Goal: Task Accomplishment & Management: Manage account settings

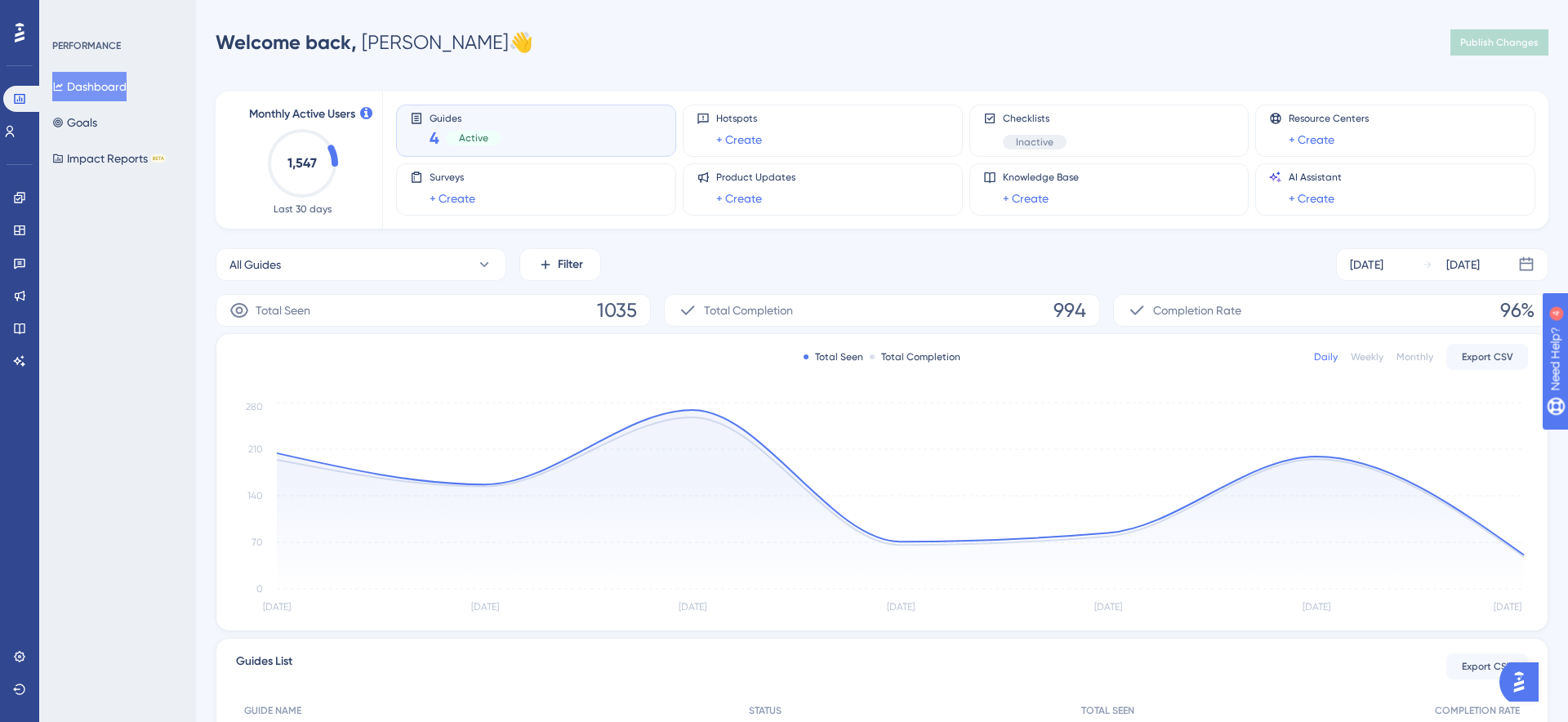
click at [82, 86] on button "Dashboard" at bounding box center [89, 87] width 74 height 29
click at [15, 201] on icon at bounding box center [20, 198] width 13 height 13
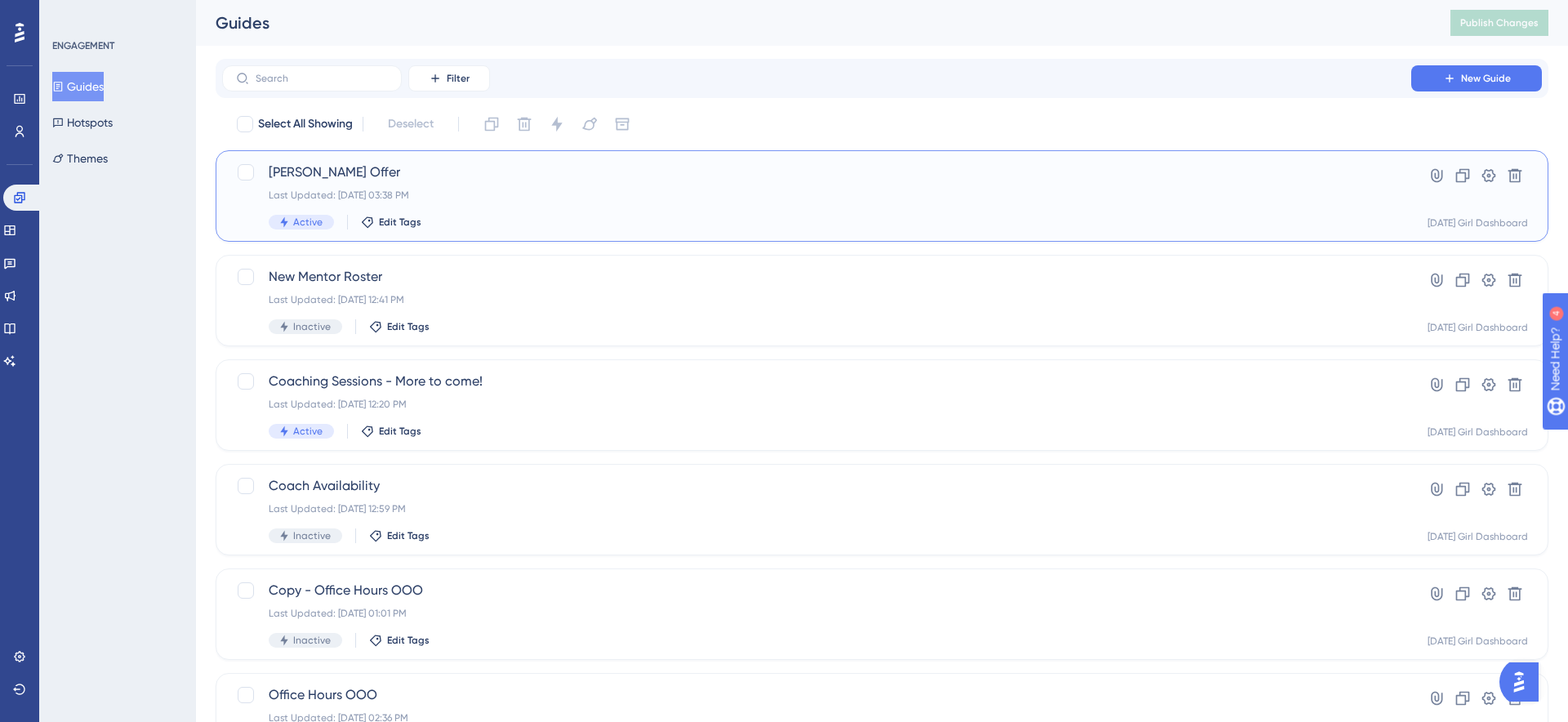
click at [266, 174] on div "[PERSON_NAME] Offer Last Updated: [DATE] 03:38 PM Active Edit Tags" at bounding box center [800, 196] width 1129 height 67
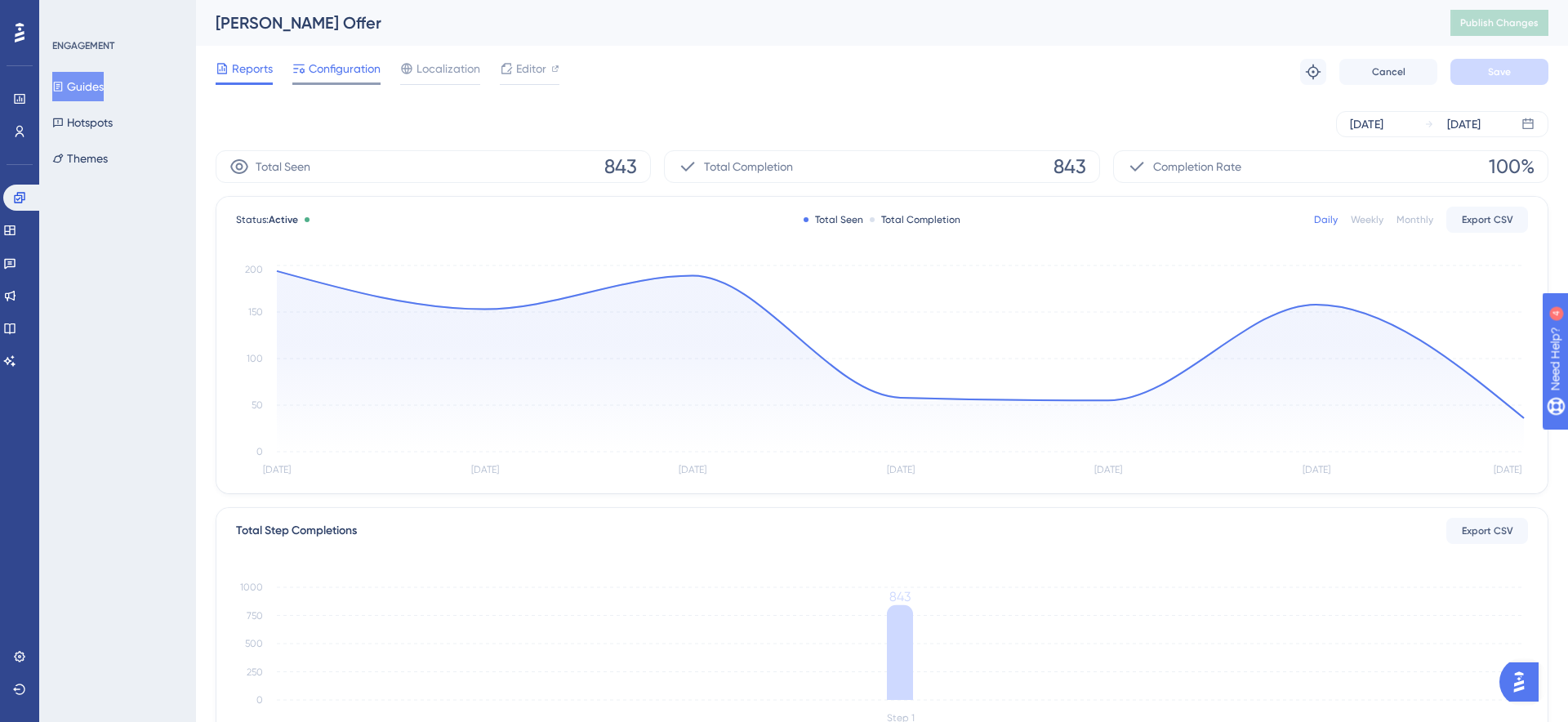
click at [342, 70] on span "Configuration" at bounding box center [345, 68] width 72 height 20
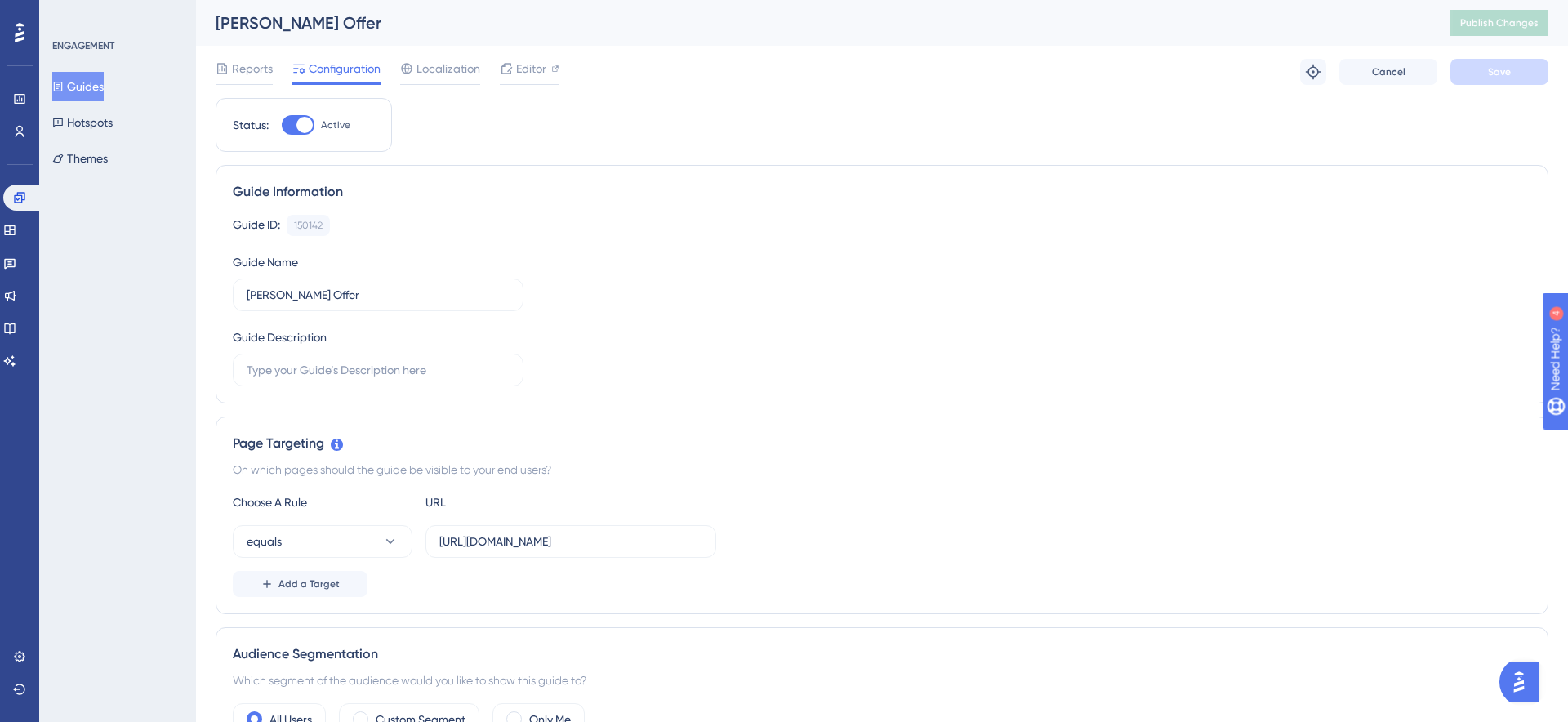
click at [293, 127] on div at bounding box center [298, 125] width 32 height 20
click at [281, 126] on input "Active" at bounding box center [281, 125] width 1 height 1
checkbox input "false"
click at [1488, 78] on span "Save" at bounding box center [1500, 72] width 23 height 13
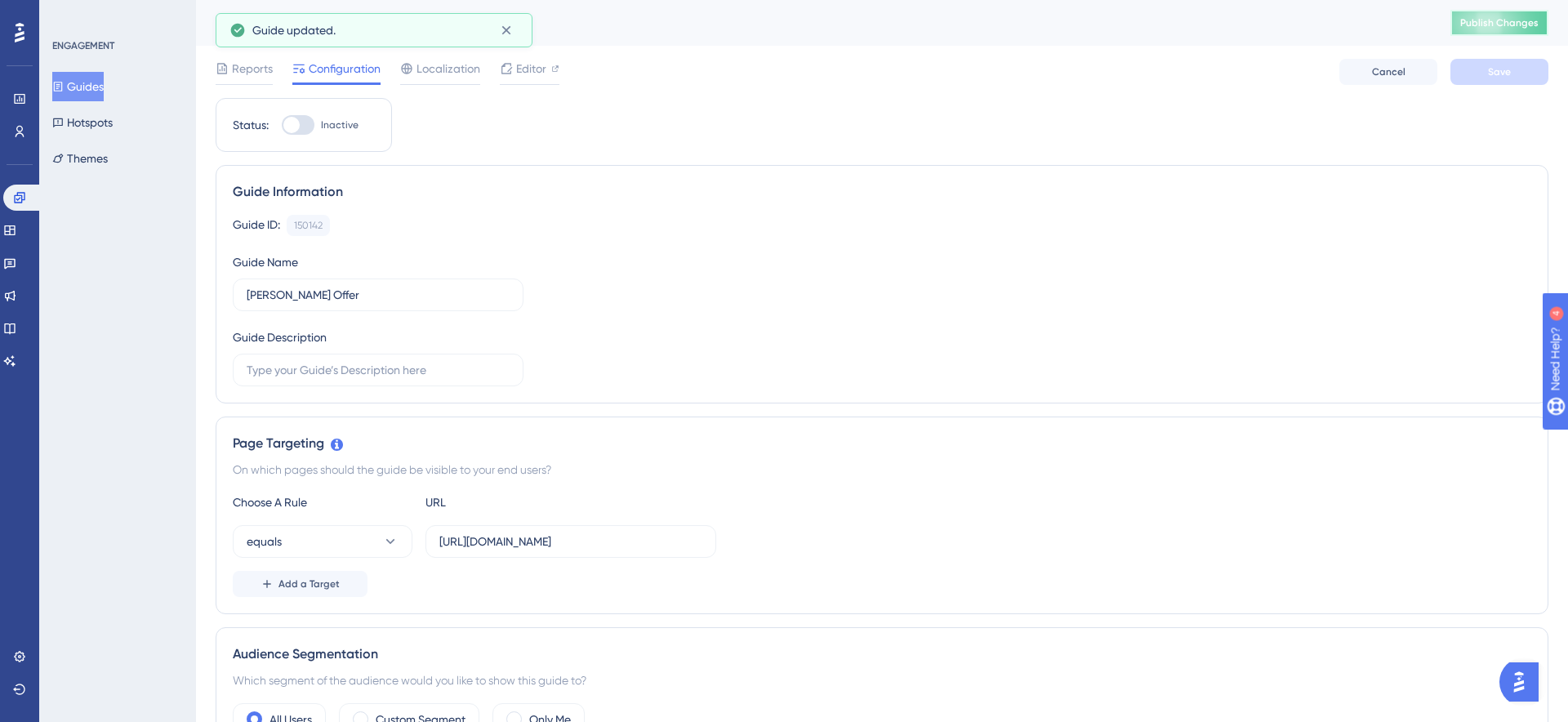
click at [1492, 19] on span "Publish Changes" at bounding box center [1500, 23] width 78 height 13
click at [13, 200] on icon at bounding box center [20, 198] width 13 height 13
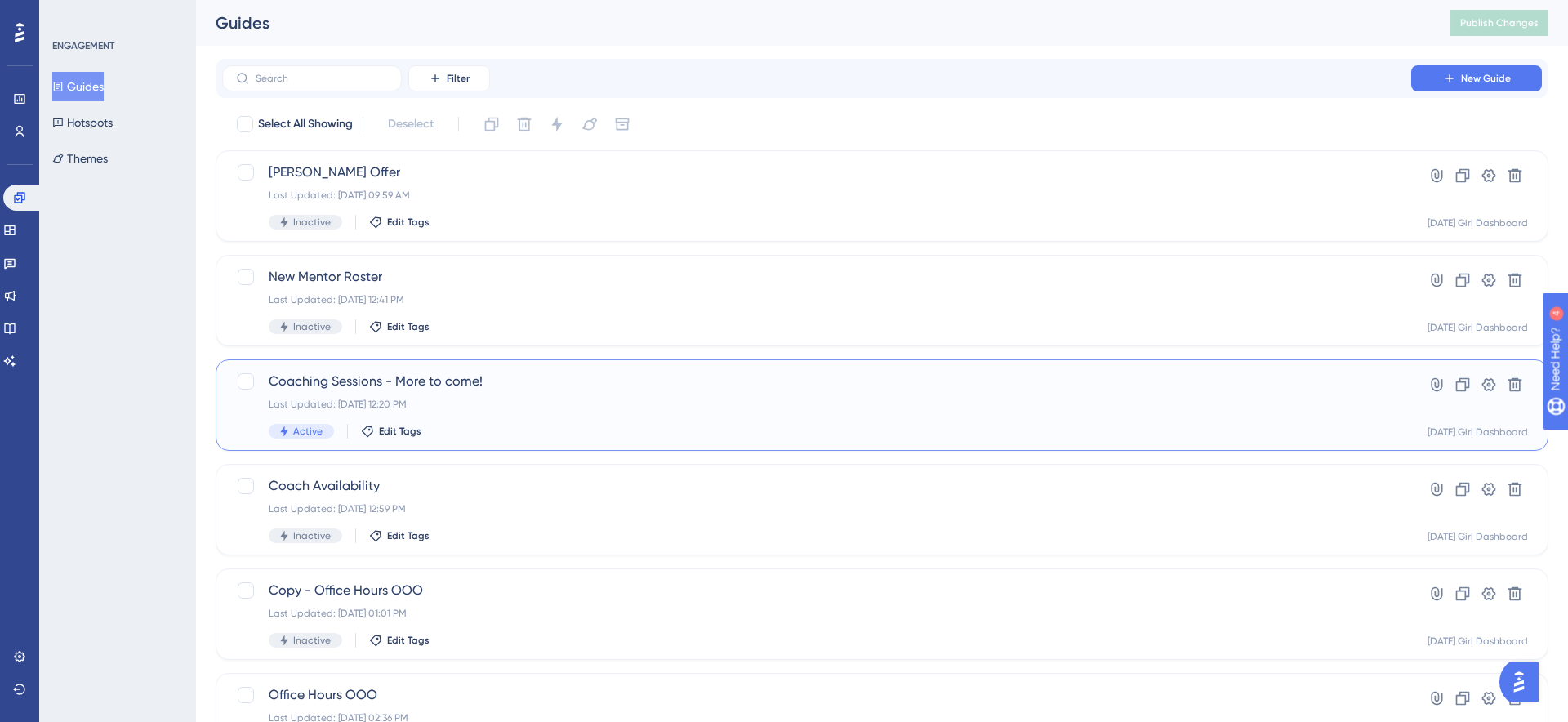
click at [339, 380] on span "Coaching Sessions - More to come!" at bounding box center [817, 381] width 1096 height 20
